Goal: Task Accomplishment & Management: Use online tool/utility

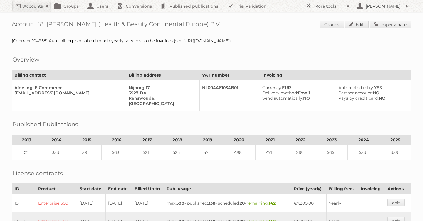
scroll to position [210, 0]
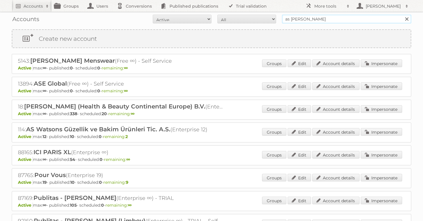
drag, startPoint x: 316, startPoint y: 20, endPoint x: 156, endPoint y: -1, distance: 161.3
click at [156, 0] on html "Accounts Search Advanced Search Create new account Groups Users Conversions Pub…" at bounding box center [211, 110] width 423 height 221
type input "[PERSON_NAME]"
click at [402, 15] on input "Search" at bounding box center [406, 19] width 9 height 9
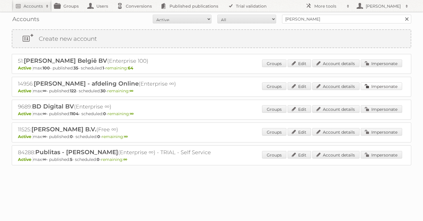
click at [383, 88] on link "Impersonate" at bounding box center [380, 86] width 41 height 8
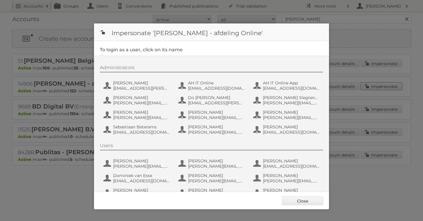
scroll to position [44, 0]
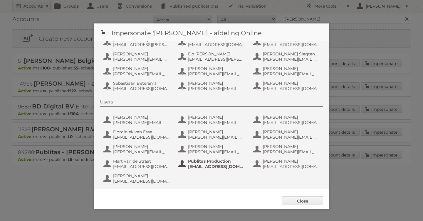
click at [212, 167] on span "[EMAIL_ADDRESS][DOMAIN_NAME]" at bounding box center [216, 166] width 57 height 5
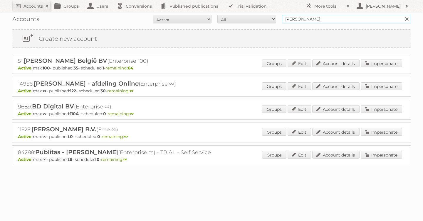
drag, startPoint x: 298, startPoint y: 20, endPoint x: 219, endPoint y: 20, distance: 79.2
click at [221, 20] on form "All Active Expired Pending All Paid Trials Self service [PERSON_NAME] Search" at bounding box center [211, 19] width 399 height 9
type input "etos"
click at [402, 15] on input "Search" at bounding box center [406, 19] width 9 height 9
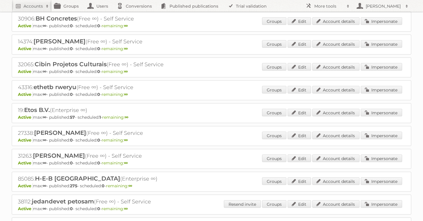
scroll to position [134, 0]
click at [377, 113] on link "Impersonate" at bounding box center [380, 112] width 41 height 8
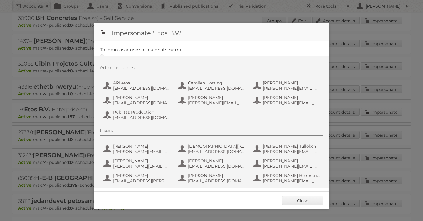
click at [377, 113] on div at bounding box center [211, 110] width 423 height 221
click at [127, 114] on span "Publitas Production" at bounding box center [141, 112] width 57 height 5
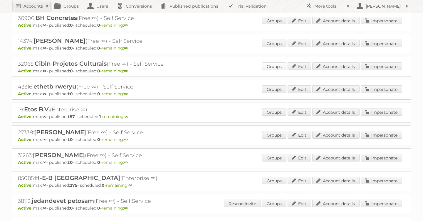
scroll to position [0, 0]
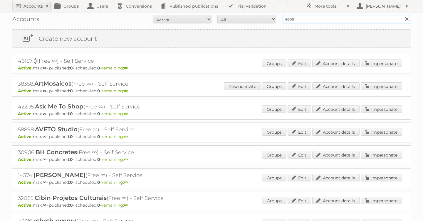
drag, startPoint x: 301, startPoint y: 20, endPoint x: 252, endPoint y: 20, distance: 48.7
click at [252, 20] on form "All Active Expired Pending All Paid Trials Self service etos Search" at bounding box center [211, 19] width 399 height 9
type input "as [PERSON_NAME]"
click at [402, 15] on input "Search" at bounding box center [406, 19] width 9 height 9
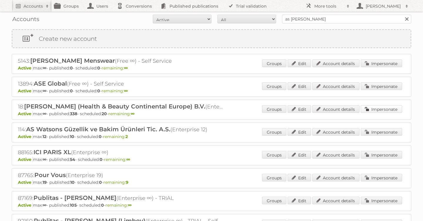
click at [373, 105] on link "Impersonate" at bounding box center [380, 109] width 41 height 8
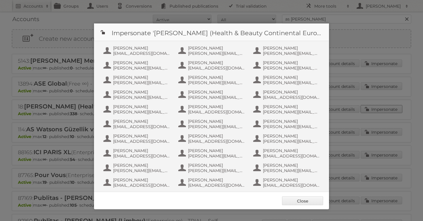
scroll to position [381, 0]
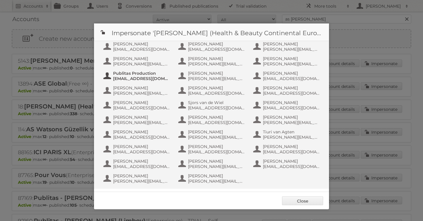
click at [136, 78] on span "info+aswatson-production@publitas.com" at bounding box center [141, 78] width 57 height 5
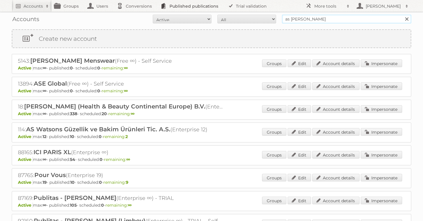
drag, startPoint x: 310, startPoint y: 18, endPoint x: 219, endPoint y: 10, distance: 91.0
click at [220, 11] on body "Accounts Search Advanced Search Create new account Groups Users Conversions Pub…" at bounding box center [211, 110] width 423 height 221
type input "lidl be"
click at [402, 15] on input "Search" at bounding box center [406, 19] width 9 height 9
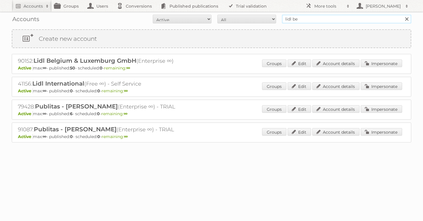
drag, startPoint x: 317, startPoint y: 20, endPoint x: 222, endPoint y: 17, distance: 94.8
click at [227, 17] on form "All Active Expired Pending All Paid Trials Self service lidl be Search" at bounding box center [211, 19] width 399 height 9
type input "as [PERSON_NAME]"
click at [402, 15] on input "Search" at bounding box center [406, 19] width 9 height 9
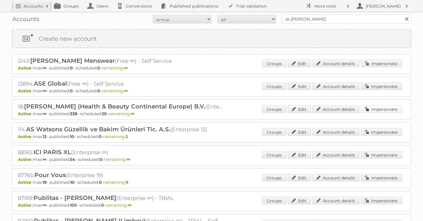
click at [380, 105] on link "Impersonate" at bounding box center [380, 109] width 41 height 8
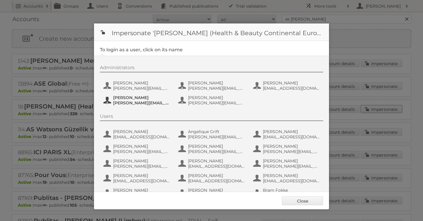
scroll to position [381, 0]
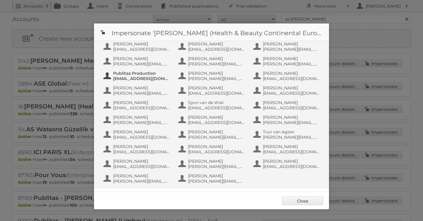
click at [129, 80] on span "info+aswatson-production@publitas.com" at bounding box center [141, 78] width 57 height 5
